Goal: Task Accomplishment & Management: Manage account settings

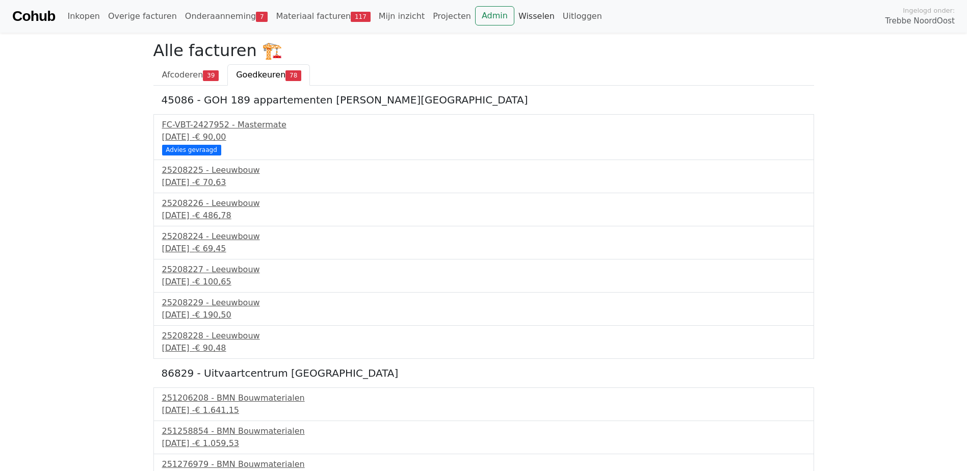
click at [514, 18] on link "Wisselen" at bounding box center [536, 16] width 44 height 20
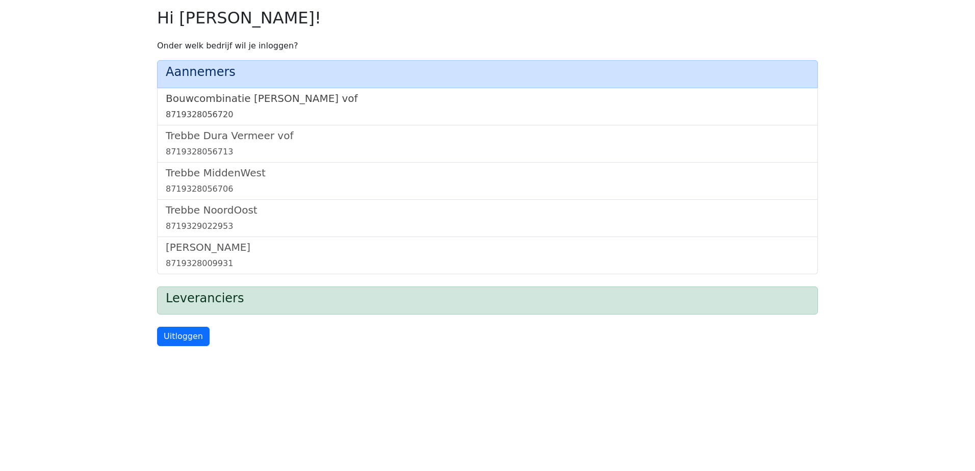
click at [252, 94] on h5 "Bouwcombinatie [PERSON_NAME] vof" at bounding box center [487, 98] width 643 height 12
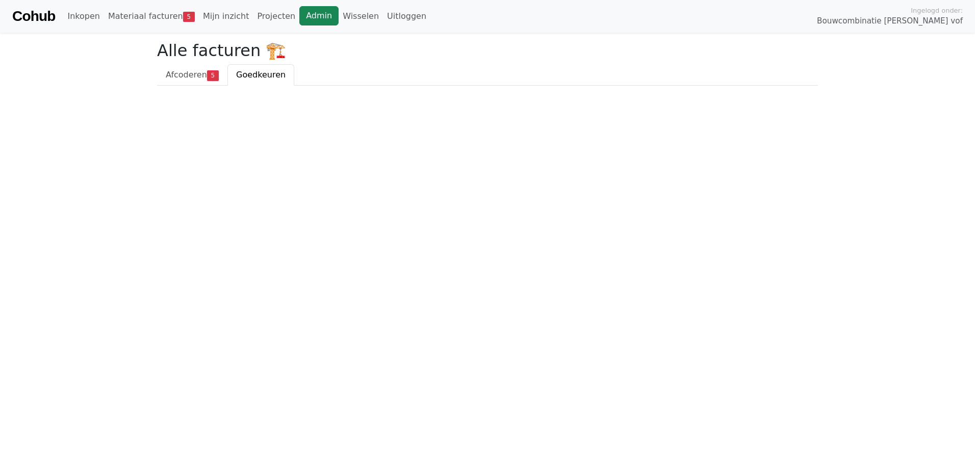
click at [299, 13] on link "Admin" at bounding box center [318, 15] width 39 height 19
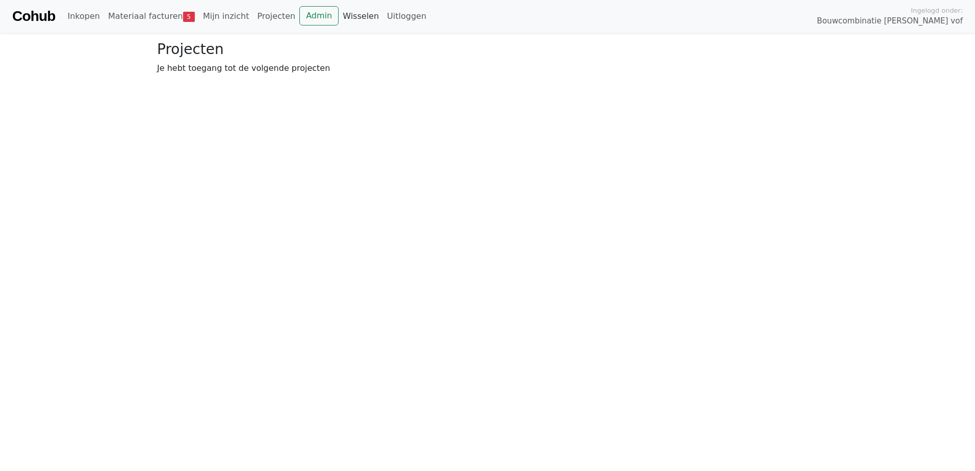
click at [341, 18] on link "Wisselen" at bounding box center [361, 16] width 44 height 20
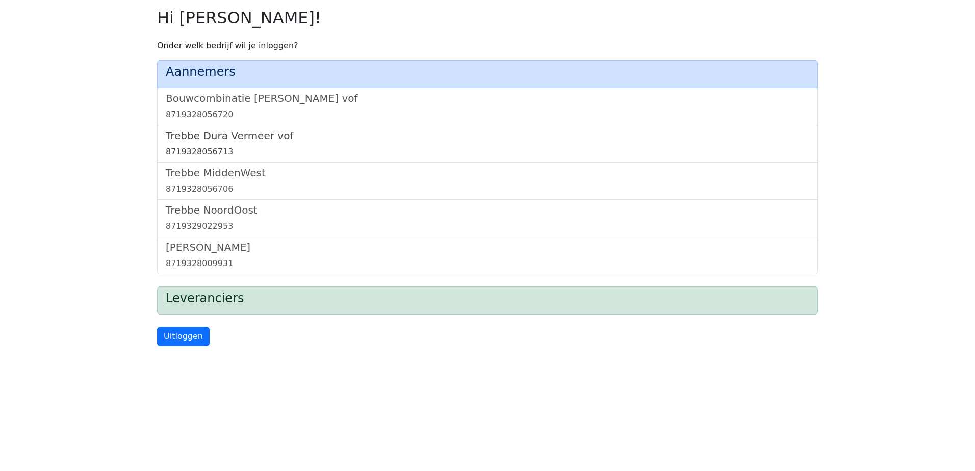
click at [248, 138] on h5 "Trebbe Dura Vermeer vof" at bounding box center [487, 135] width 643 height 12
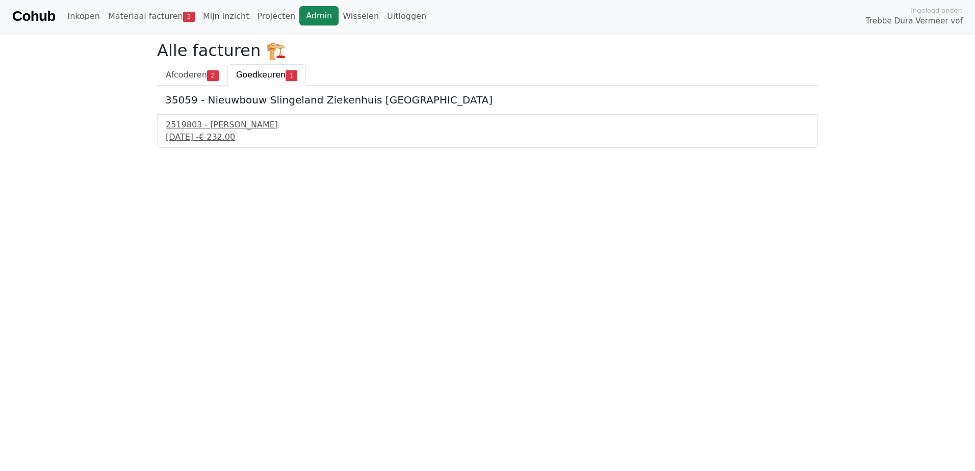
click at [299, 13] on link "Admin" at bounding box center [318, 15] width 39 height 19
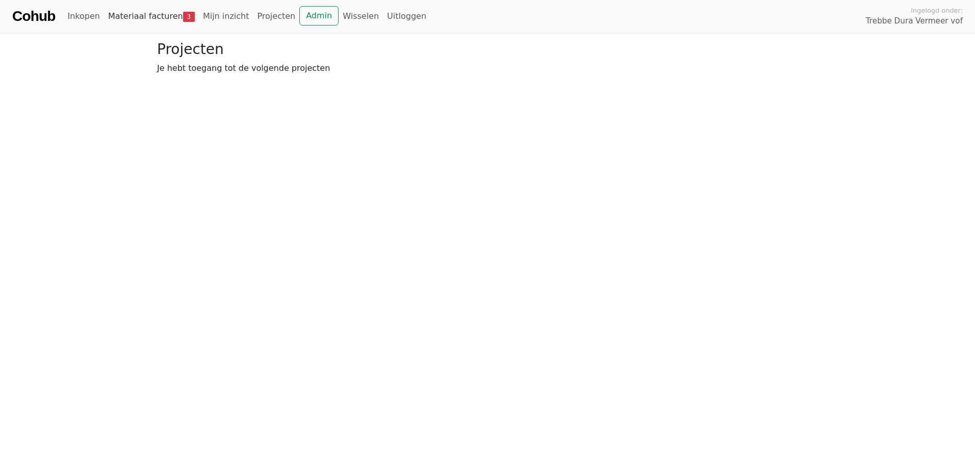
click at [160, 16] on link "Materiaal facturen 3" at bounding box center [151, 16] width 95 height 20
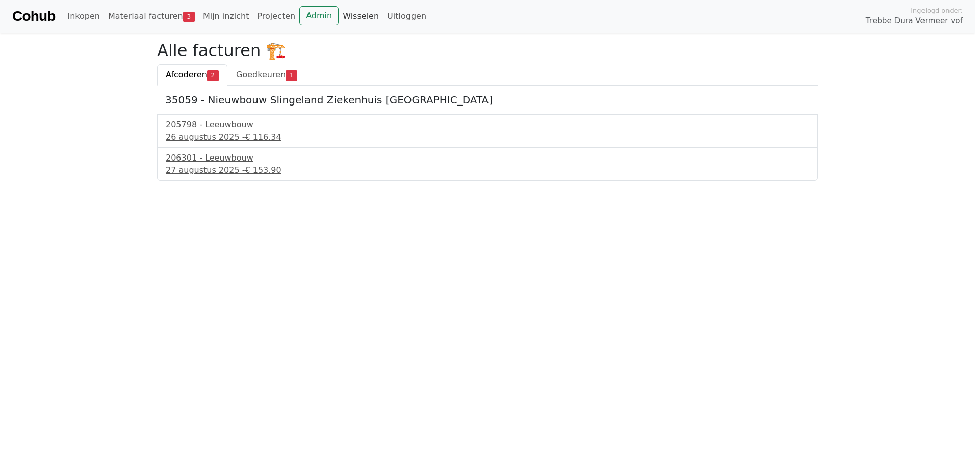
click at [339, 18] on link "Wisselen" at bounding box center [361, 16] width 44 height 20
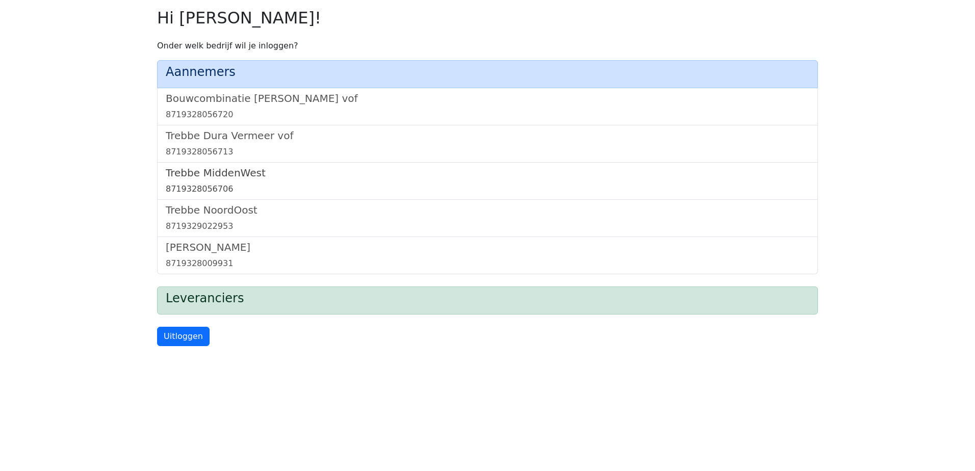
click at [236, 175] on h5 "Trebbe MiddenWest" at bounding box center [487, 173] width 643 height 12
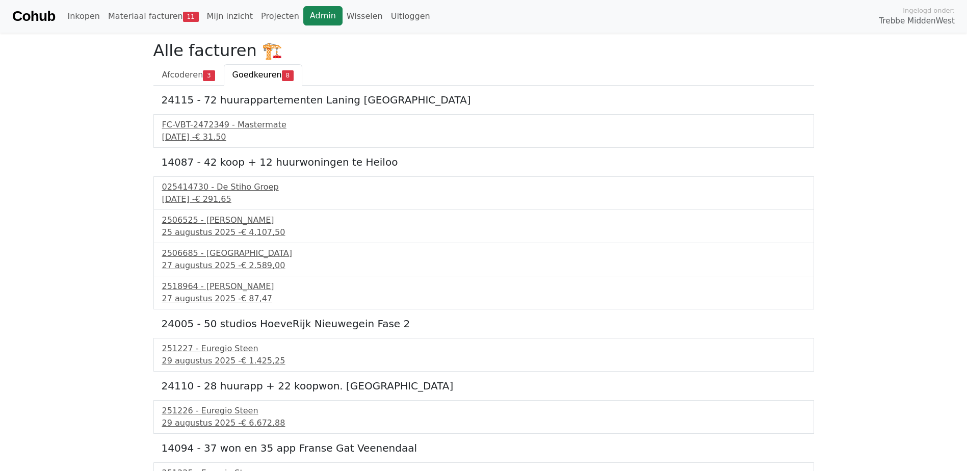
click at [303, 16] on link "Admin" at bounding box center [322, 15] width 39 height 19
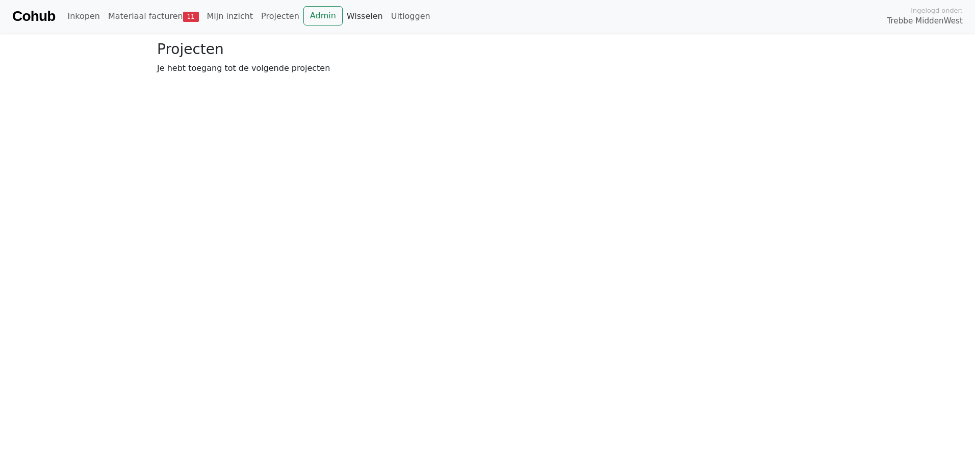
click at [348, 16] on link "Wisselen" at bounding box center [365, 16] width 44 height 20
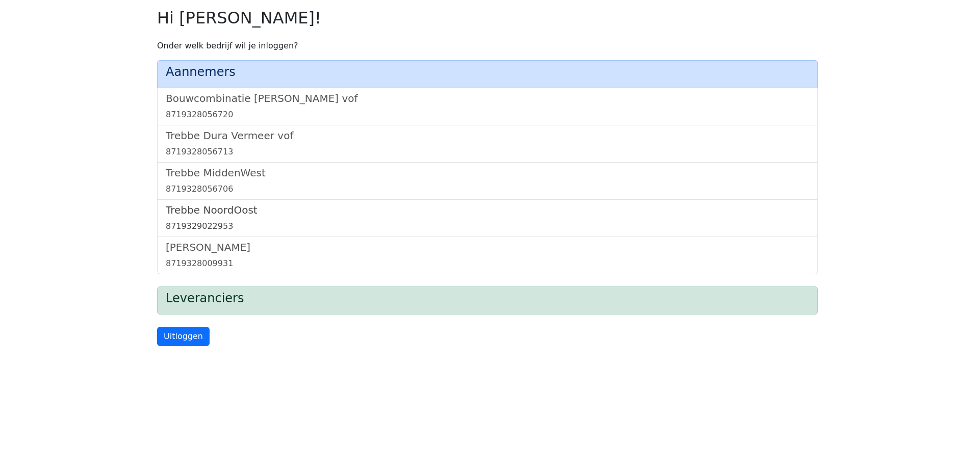
click at [227, 212] on h5 "Trebbe NoordOost" at bounding box center [487, 210] width 643 height 12
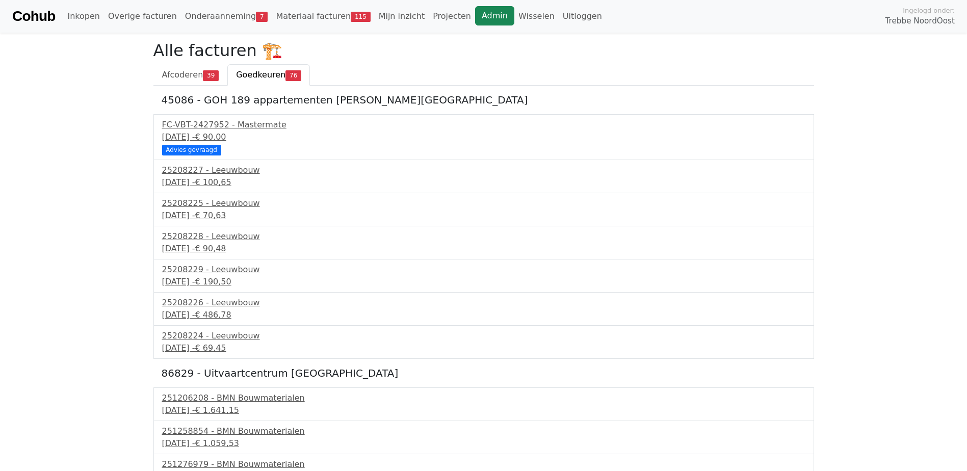
click at [475, 18] on link "Admin" at bounding box center [494, 15] width 39 height 19
